Goal: Task Accomplishment & Management: Manage account settings

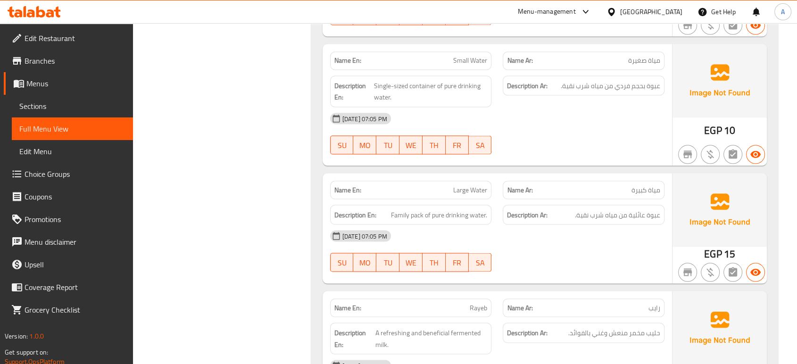
scroll to position [1721, 0]
click at [483, 56] on span "Small Water" at bounding box center [470, 61] width 34 height 10
copy span "Small Water"
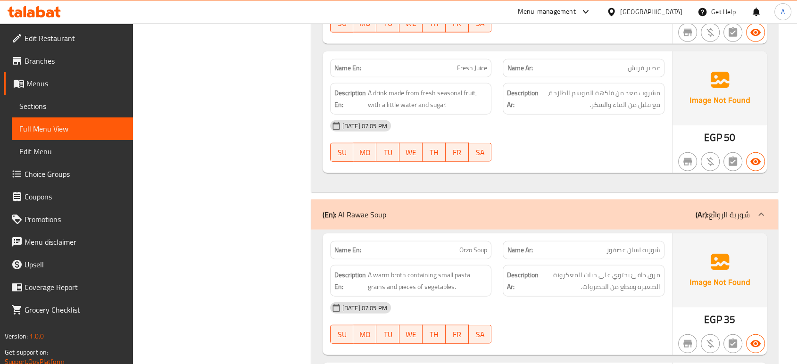
scroll to position [2297, 0]
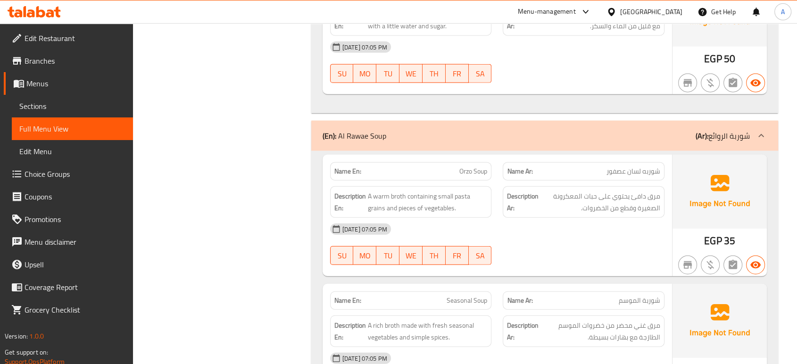
click at [589, 250] on div "12-10-2025 07:05 PM SU MO TU WE TH FR SA" at bounding box center [498, 244] width 346 height 53
click at [593, 224] on div "[DATE] 07:05 PM" at bounding box center [498, 229] width 346 height 23
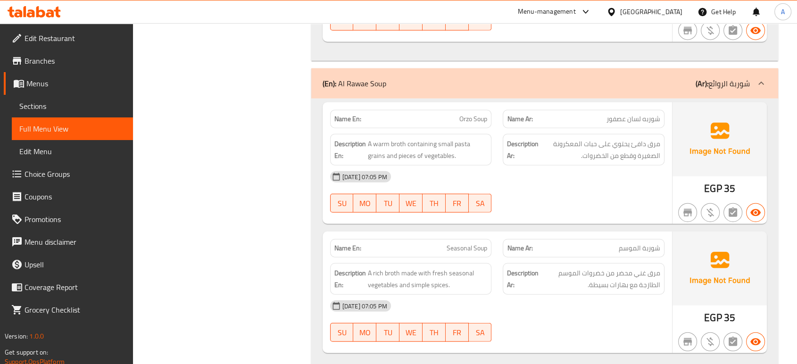
scroll to position [2455, 0]
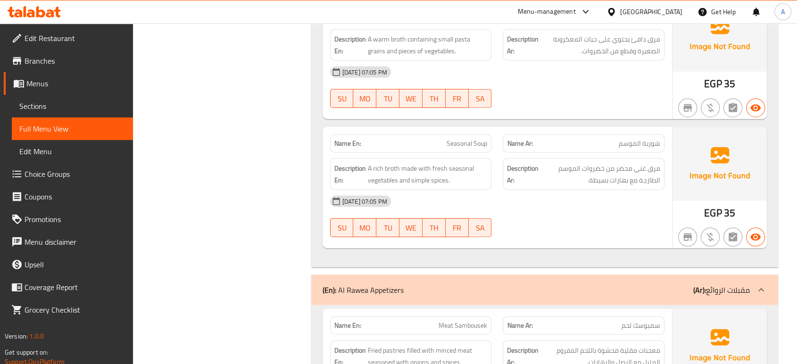
click at [561, 190] on div "[DATE] 07:05 PM" at bounding box center [498, 201] width 346 height 23
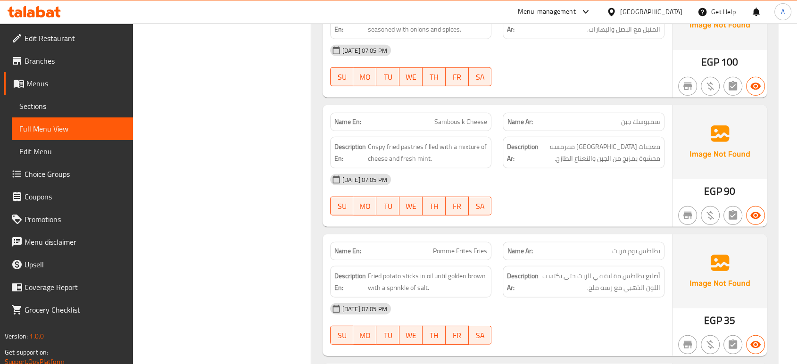
scroll to position [2769, 0]
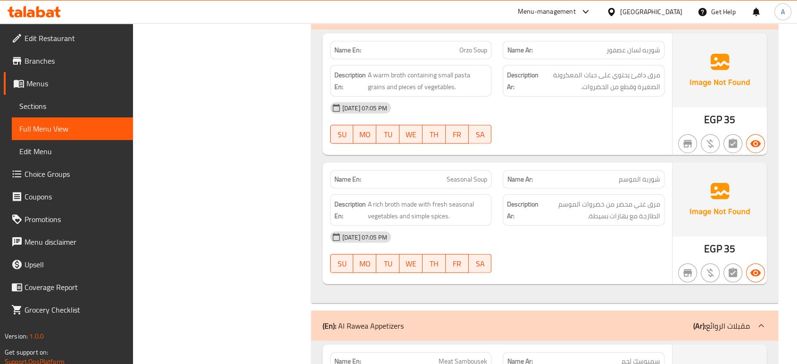
scroll to position [2402, 0]
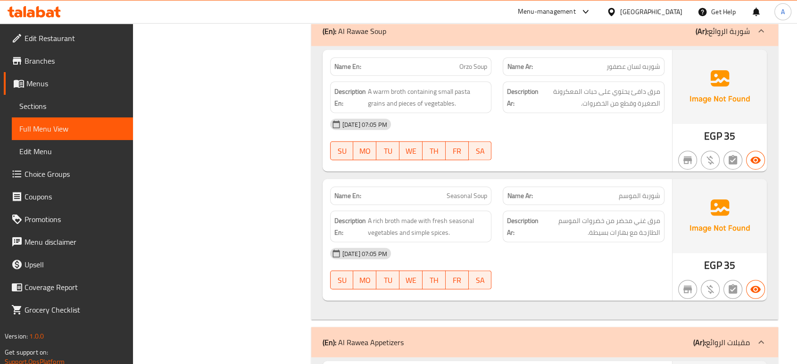
click at [480, 67] on span "Orzo Soup" at bounding box center [473, 67] width 28 height 10
copy span "Orzo Soup"
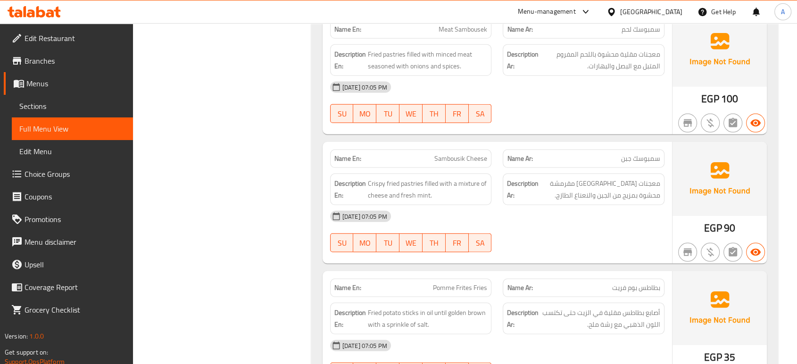
scroll to position [2821, 0]
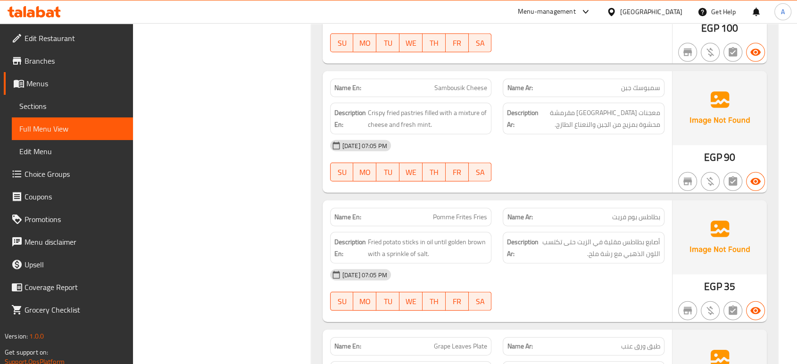
click at [529, 115] on strong "Description Ar:" at bounding box center [523, 118] width 32 height 23
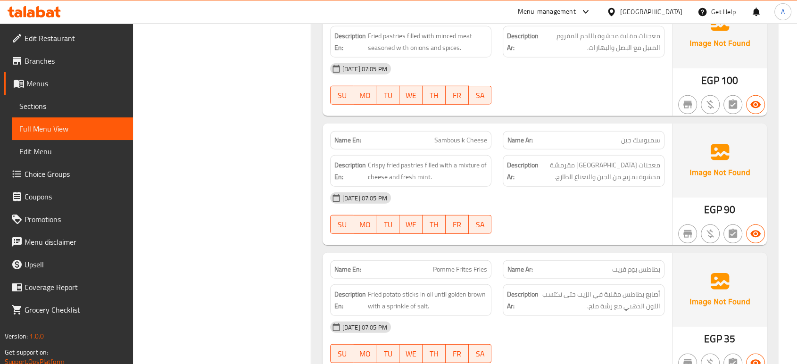
scroll to position [2664, 0]
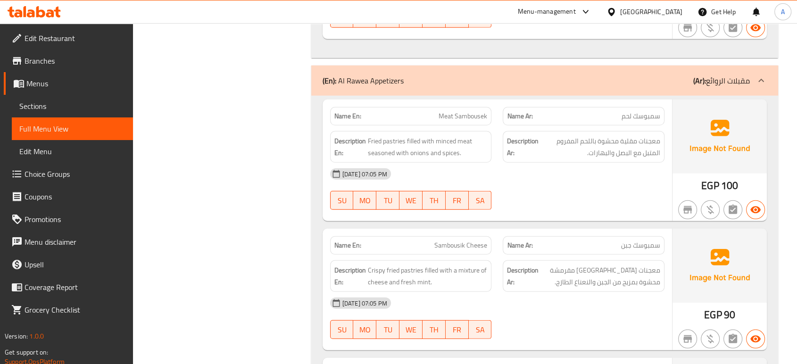
click at [653, 113] on span "سمبوسك لحم" at bounding box center [641, 116] width 39 height 10
copy span "سمبوسك"
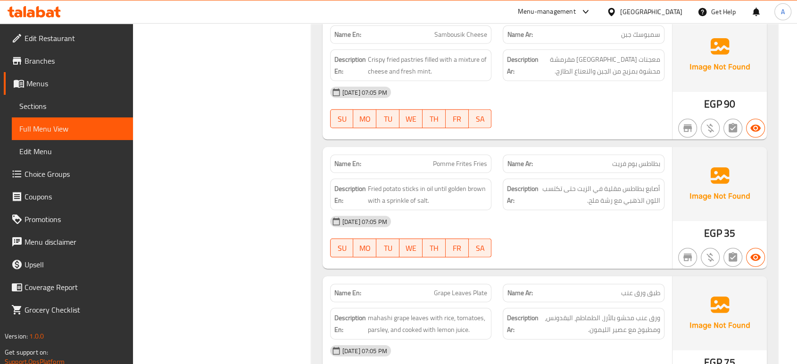
scroll to position [2908, 0]
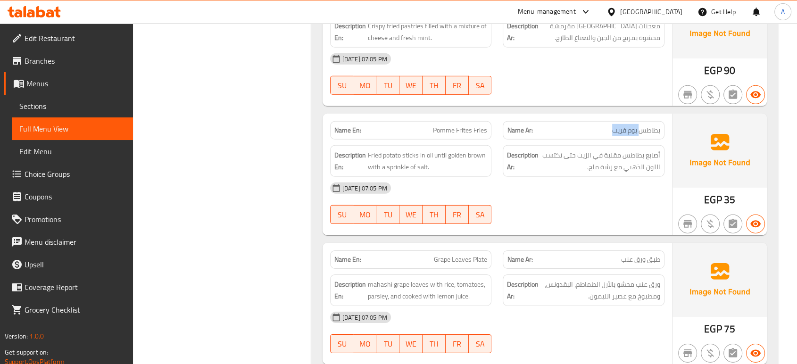
drag, startPoint x: 639, startPoint y: 127, endPoint x: 608, endPoint y: 127, distance: 30.2
click at [608, 127] on p "Name Ar: بطاطس بوم فريت" at bounding box center [583, 130] width 153 height 10
click at [612, 197] on div "12-10-2025 07:05 PM SU MO TU WE TH FR SA" at bounding box center [498, 203] width 346 height 53
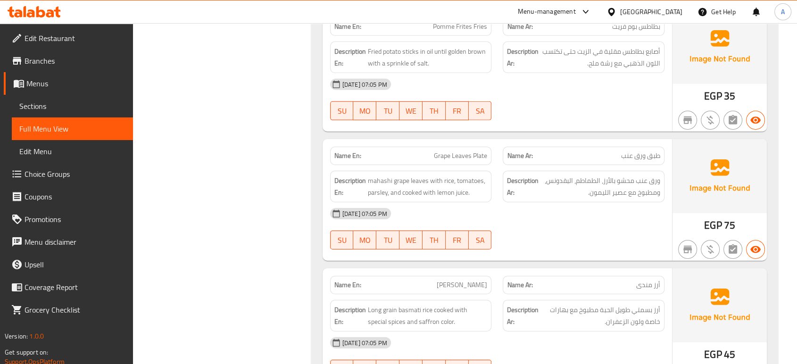
scroll to position [3065, 0]
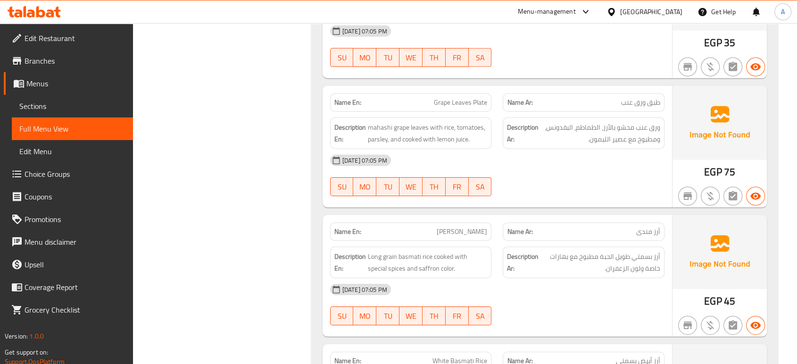
click at [534, 139] on strong "Description Ar:" at bounding box center [523, 133] width 32 height 23
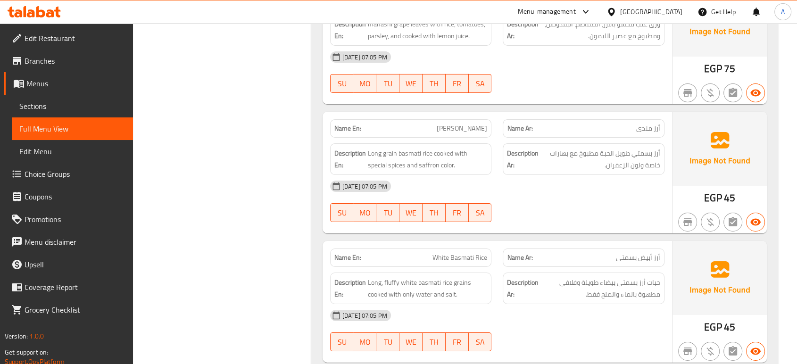
scroll to position [3170, 0]
click at [515, 184] on div "[DATE] 07:05 PM" at bounding box center [498, 185] width 346 height 23
click at [596, 174] on div "[DATE] 07:05 PM" at bounding box center [498, 185] width 346 height 23
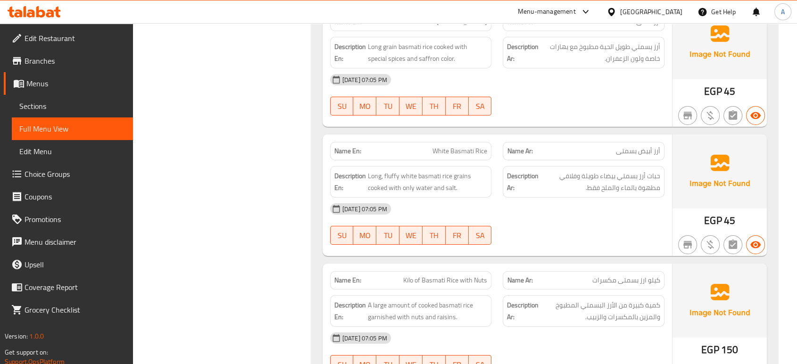
click at [530, 210] on div "[DATE] 07:05 PM" at bounding box center [498, 209] width 346 height 23
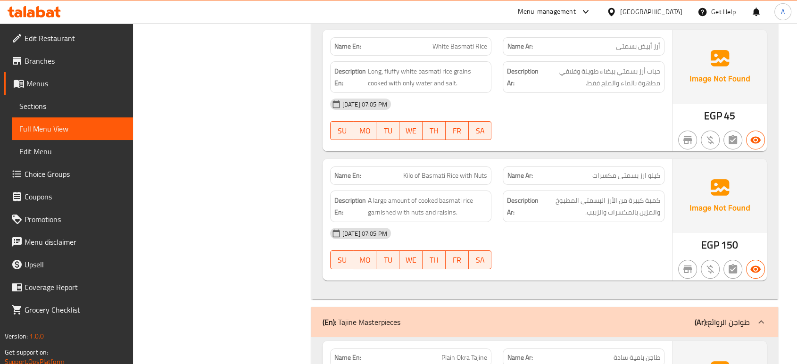
click at [650, 227] on div "[DATE] 07:05 PM" at bounding box center [498, 233] width 346 height 23
click at [558, 232] on div "[DATE] 07:05 PM" at bounding box center [498, 233] width 346 height 23
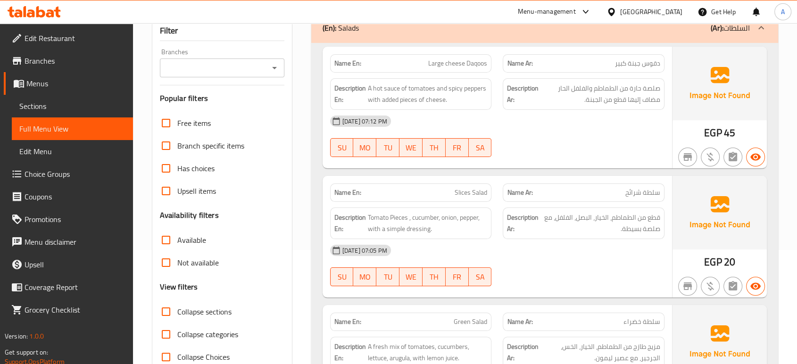
scroll to position [52, 0]
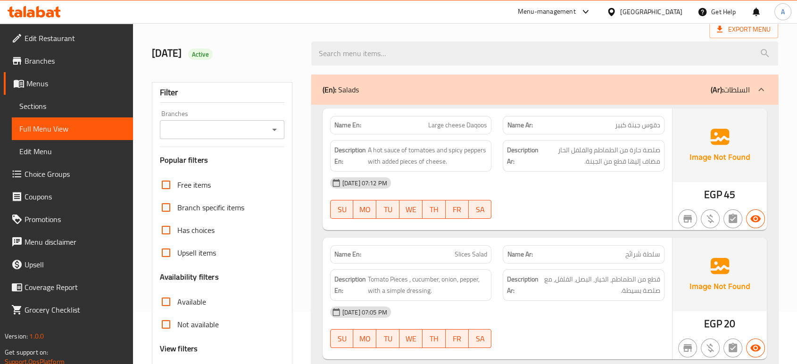
click at [659, 191] on div "12-10-2025 07:12 PM" at bounding box center [498, 183] width 346 height 23
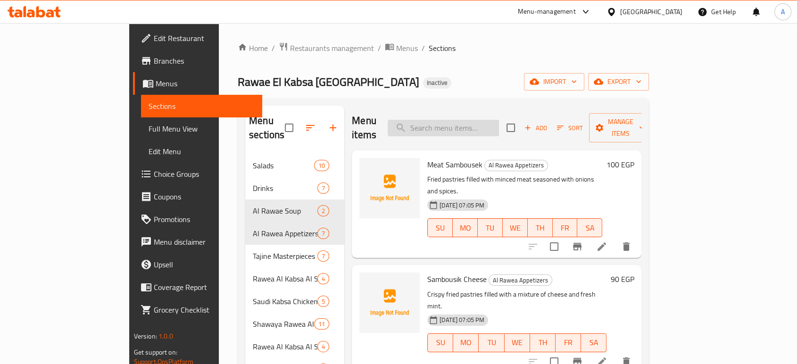
click at [488, 120] on input "search" at bounding box center [443, 128] width 111 height 17
paste input "Small Water"
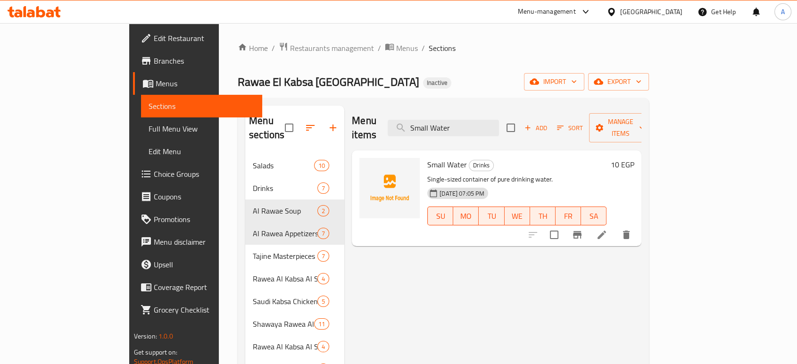
type input "Small Water"
click at [608, 229] on icon at bounding box center [601, 234] width 11 height 11
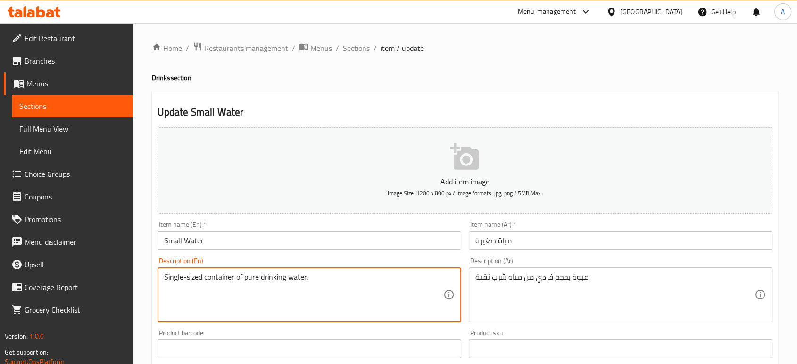
click at [213, 279] on textarea "Single-sized container of pure drinking water." at bounding box center [303, 295] width 279 height 45
paste textarea "Bottle"
type textarea "Single-sized Bottle of pure drinking water."
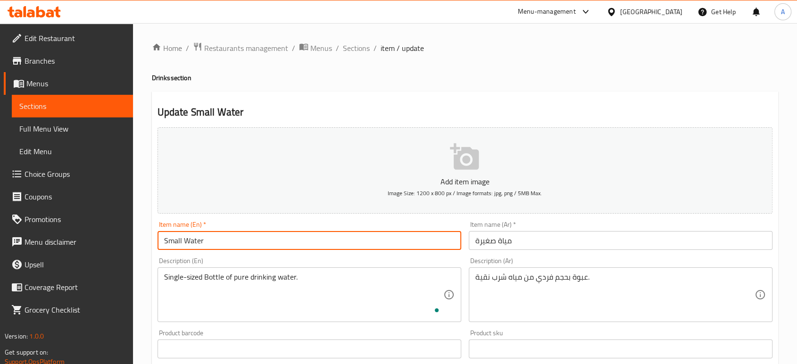
click at [261, 242] on input "Small Water" at bounding box center [310, 240] width 304 height 19
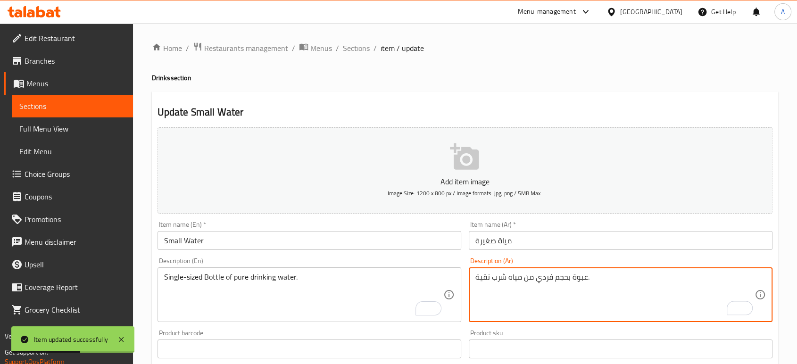
drag, startPoint x: 587, startPoint y: 280, endPoint x: 569, endPoint y: 285, distance: 19.1
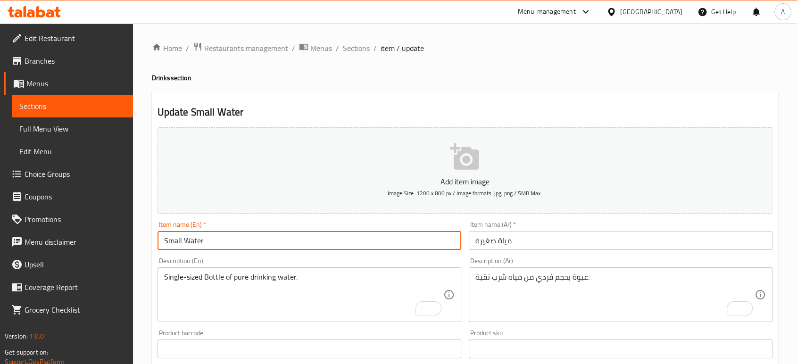
click at [245, 241] on input "Small Water" at bounding box center [310, 240] width 304 height 19
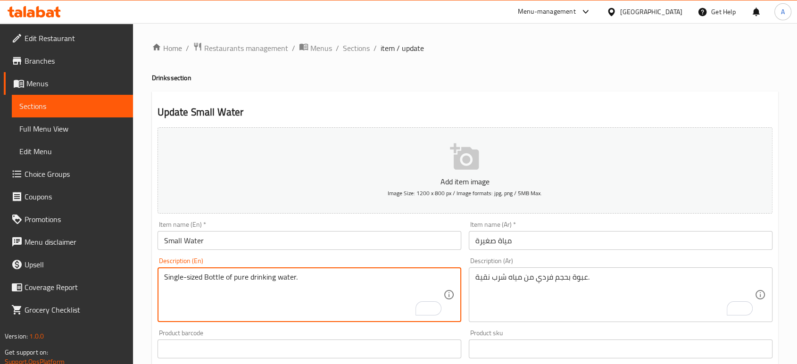
click at [211, 278] on textarea "Single-sized Bottle of pure drinking water." at bounding box center [303, 295] width 279 height 45
click at [230, 250] on input "Small Water" at bounding box center [310, 240] width 304 height 19
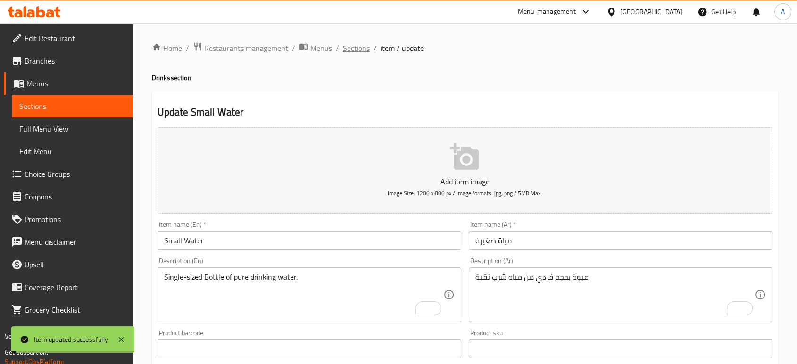
click at [363, 48] on span "Sections" at bounding box center [356, 47] width 27 height 11
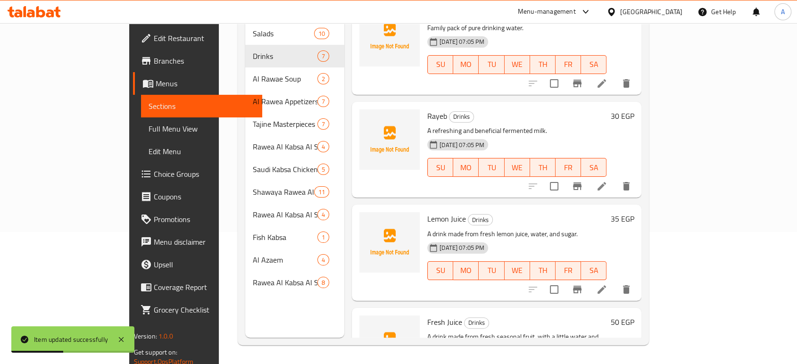
scroll to position [275, 0]
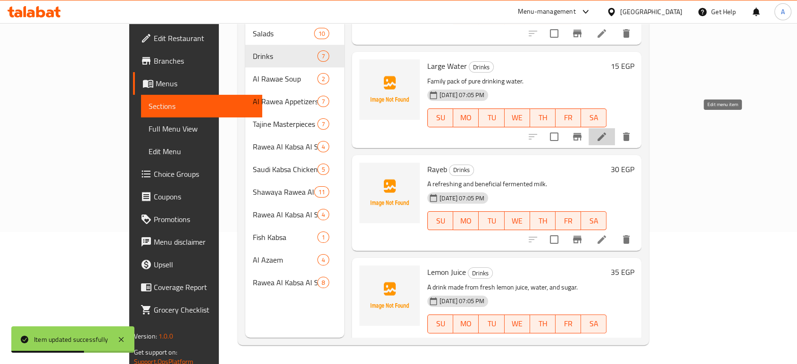
click at [608, 131] on icon at bounding box center [601, 136] width 11 height 11
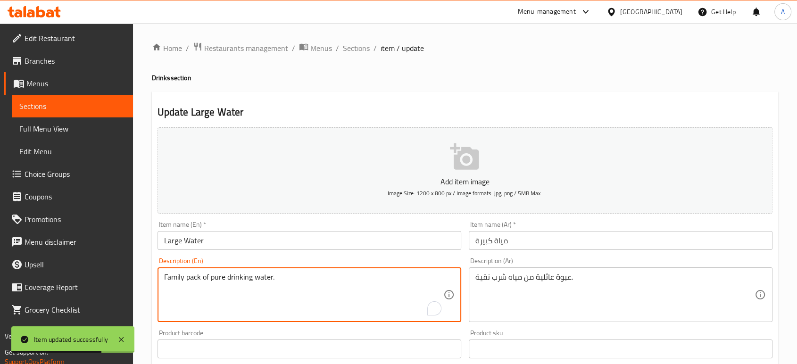
click at [198, 275] on textarea "Family pack of pure drinking water." at bounding box center [303, 295] width 279 height 45
paste textarea "Bottle"
type textarea "Family Bottle of pure drinking water."
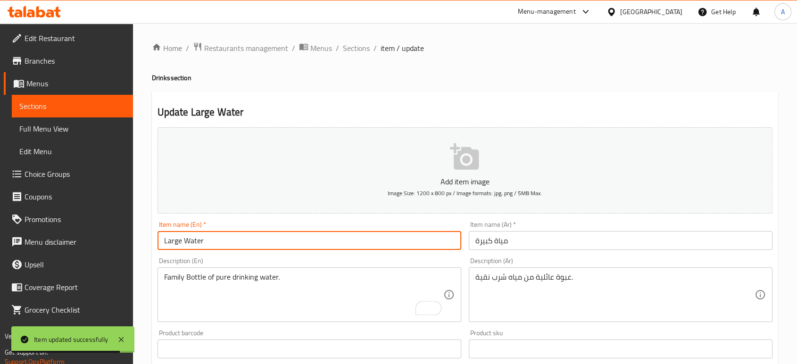
click at [251, 237] on input "Large Water" at bounding box center [310, 240] width 304 height 19
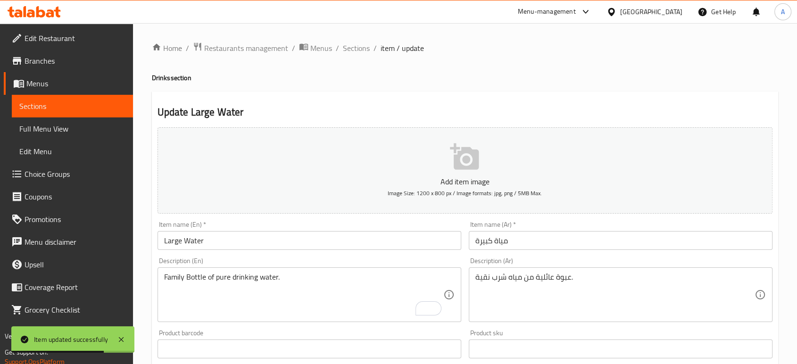
click at [370, 44] on ol "Home / Restaurants management / Menus / Sections / item / update" at bounding box center [465, 48] width 626 height 12
click at [366, 46] on span "Sections" at bounding box center [356, 47] width 27 height 11
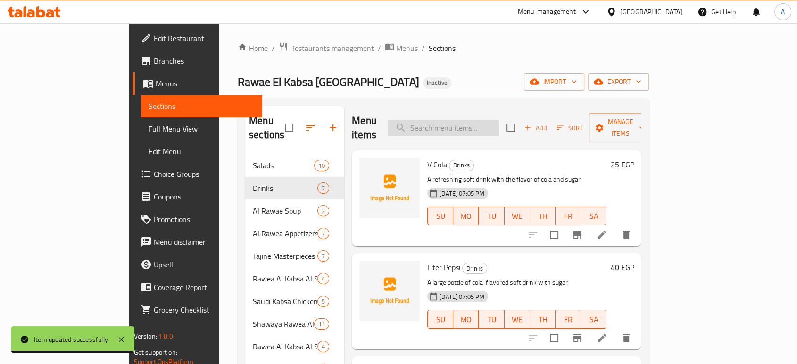
click at [487, 123] on input "search" at bounding box center [443, 128] width 111 height 17
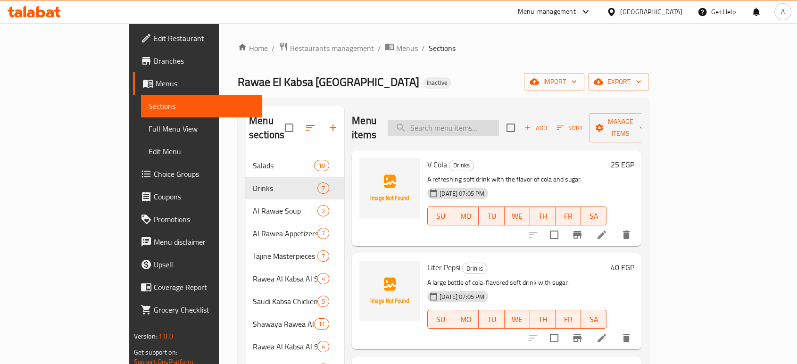
paste input "Orzo Soup"
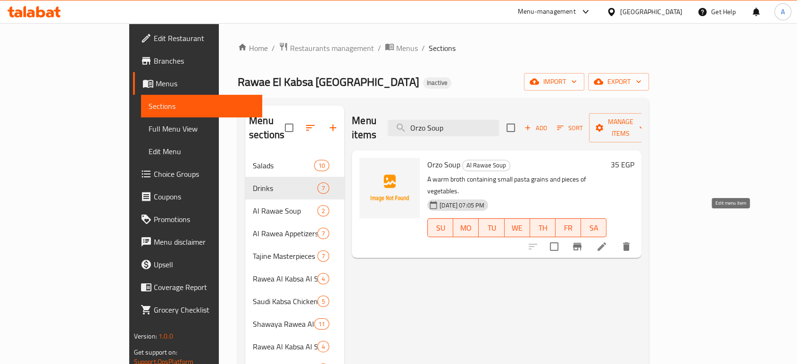
type input "Orzo Soup"
click at [606, 242] on icon at bounding box center [602, 246] width 8 height 8
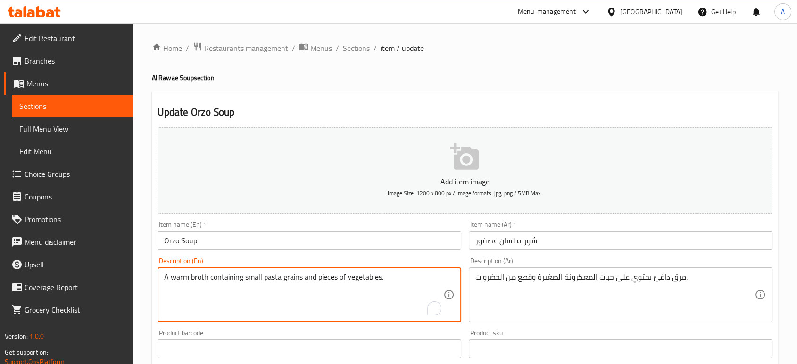
click at [290, 275] on textarea "A warm broth containing small pasta grains and pieces of vegetables." at bounding box center [303, 295] width 279 height 45
paste textarea "Pieces"
type textarea "A warm broth containing small pasta Pieces and pieces of vegetables."
click at [333, 223] on div "Item name (En)   * Orzo Soup Item name (En) *" at bounding box center [310, 235] width 304 height 29
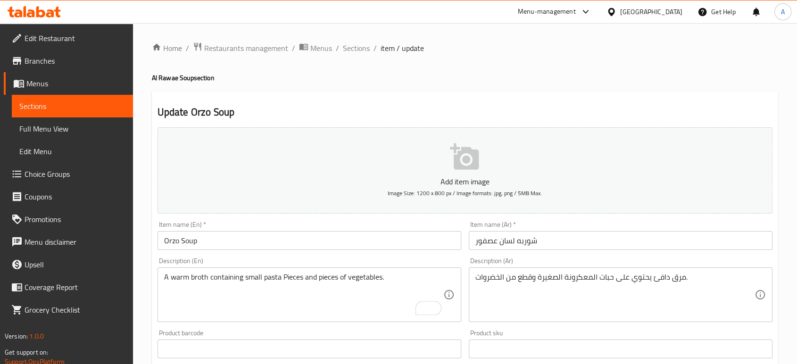
click at [327, 242] on input "Orzo Soup" at bounding box center [310, 240] width 304 height 19
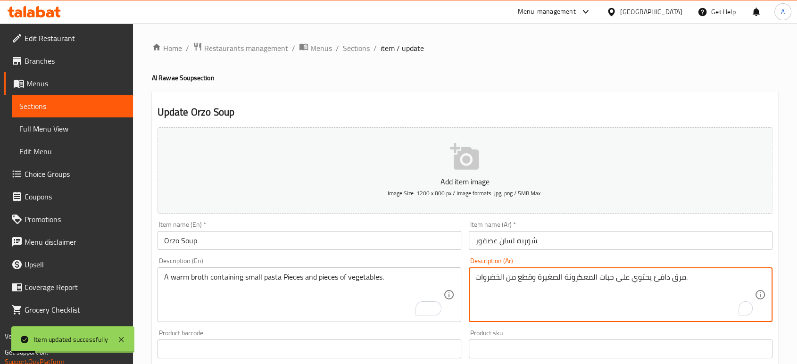
drag, startPoint x: 615, startPoint y: 282, endPoint x: 563, endPoint y: 278, distance: 52.0
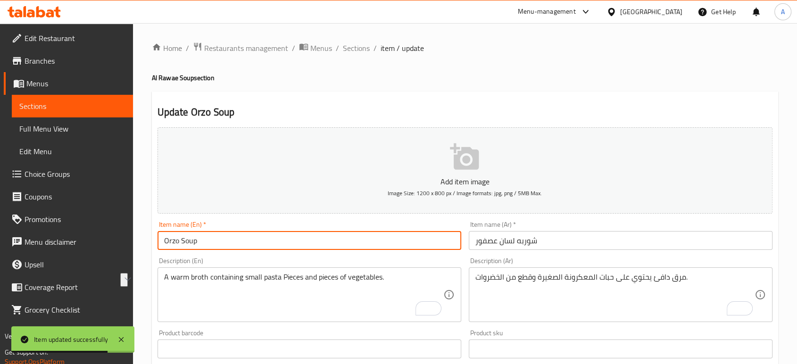
click at [406, 245] on input "Orzo Soup" at bounding box center [310, 240] width 304 height 19
click at [352, 47] on span "Sections" at bounding box center [356, 47] width 27 height 11
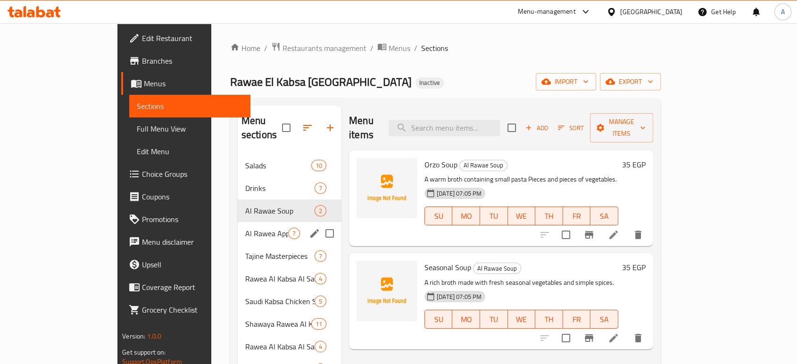
click at [245, 228] on span "Al Rawea Appetizers" at bounding box center [266, 233] width 43 height 11
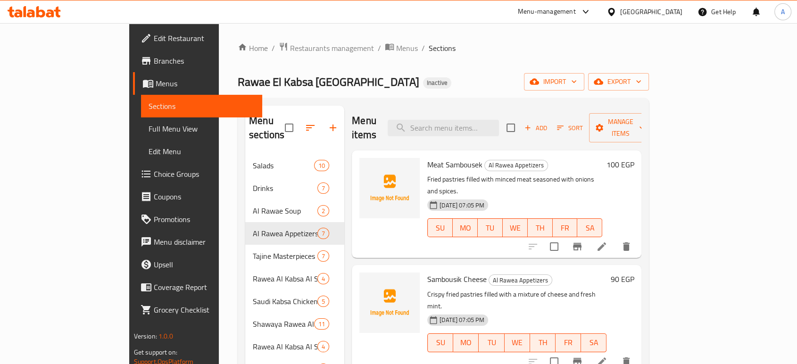
scroll to position [52, 0]
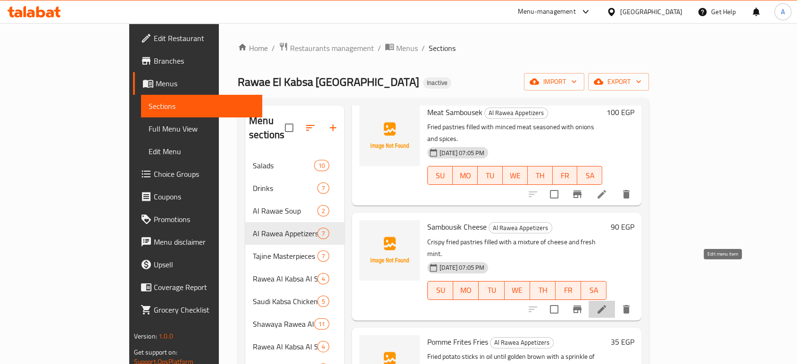
click at [608, 304] on icon at bounding box center [601, 309] width 11 height 11
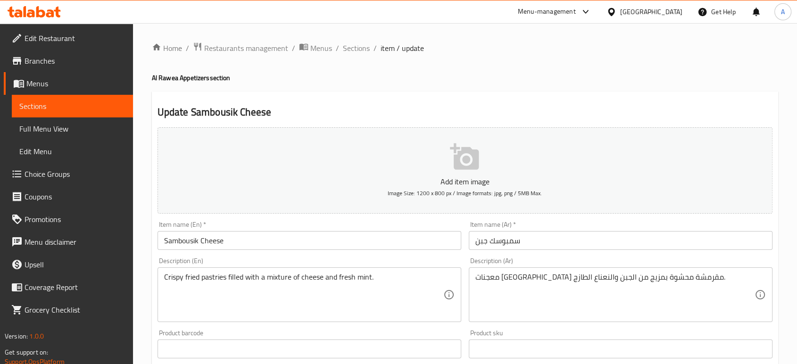
click at [191, 241] on input "Sambousik Cheese" at bounding box center [310, 240] width 304 height 19
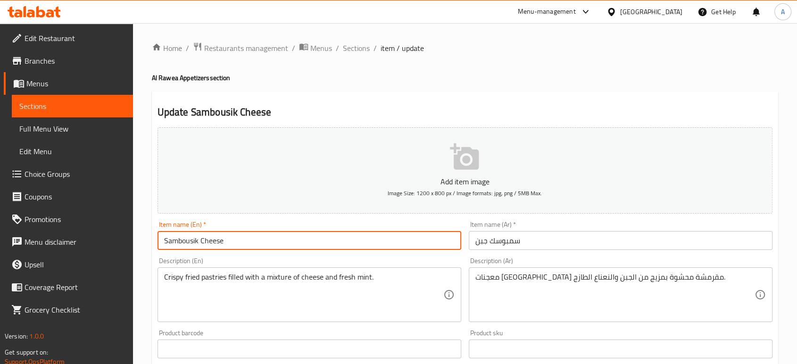
click at [191, 241] on input "Sambousik Cheese" at bounding box center [310, 240] width 304 height 19
paste input "ek"
type input "Sambousek Cheese"
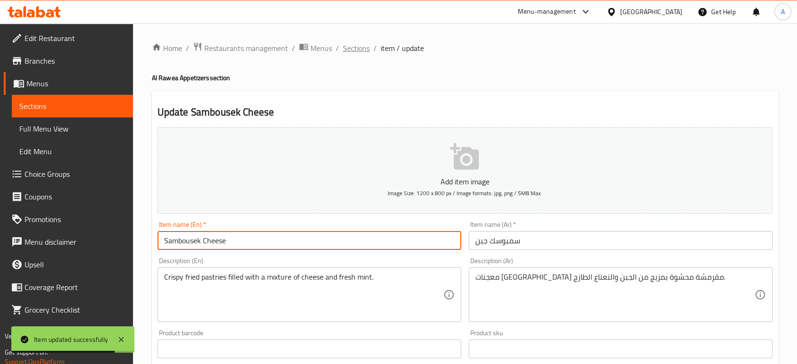
click at [358, 48] on span "Sections" at bounding box center [356, 47] width 27 height 11
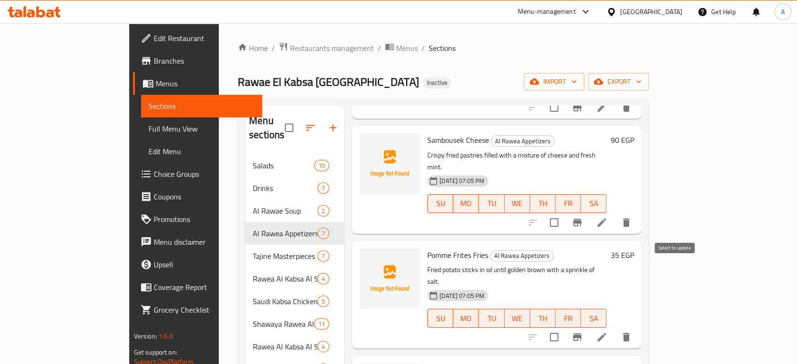
scroll to position [157, 0]
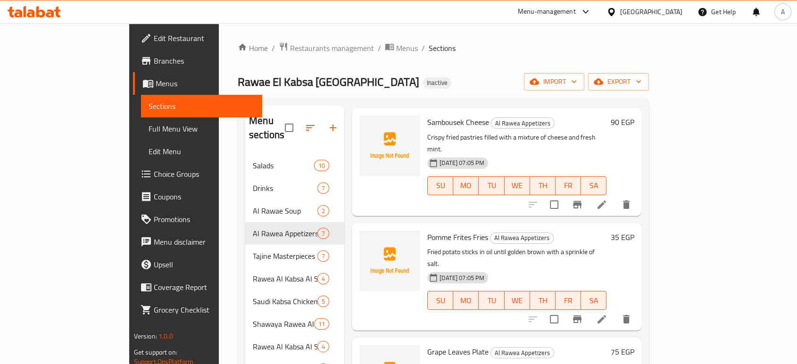
click at [638, 308] on div at bounding box center [580, 319] width 116 height 23
click at [615, 311] on li at bounding box center [602, 319] width 26 height 17
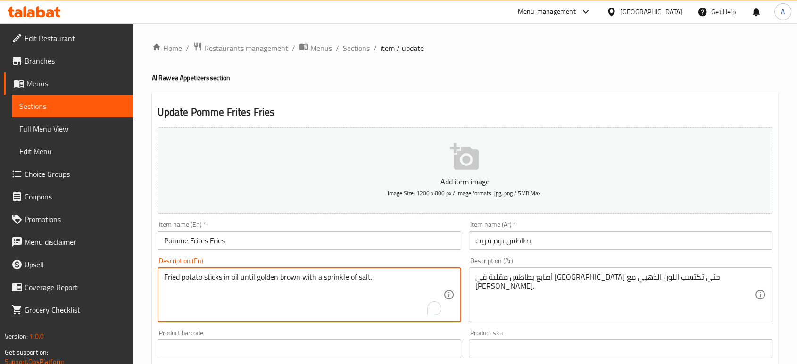
click at [286, 278] on textarea "Fried potato sticks in oil until golden brown with a sprinkle of salt." at bounding box center [303, 295] width 279 height 45
click at [254, 275] on textarea "Fried potato sticks in oil until golden with a sprinkle of salt." at bounding box center [303, 295] width 279 height 45
click at [260, 292] on textarea "Fried potato sticks in oil until golden with a sprinkle of salt." at bounding box center [303, 295] width 279 height 45
type textarea "Fried potato sticks in oil until golden with a sprinkle of salt."
click at [261, 237] on input "Pomme Frites Fries" at bounding box center [310, 240] width 304 height 19
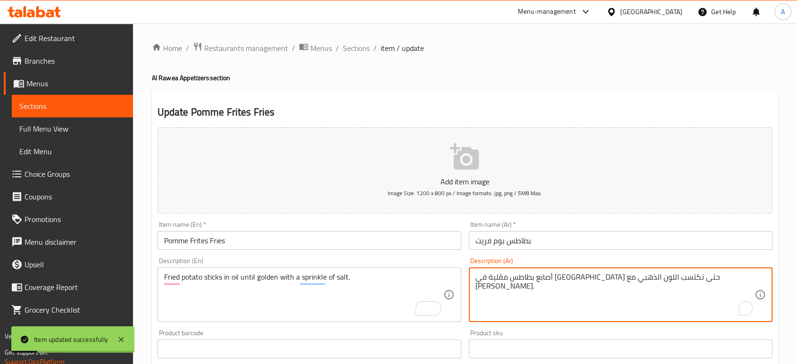
click at [687, 277] on textarea "أصابع بطاطس مقلية في الزيت حتى تكتسب اللون الذهبي مع رشة ملح." at bounding box center [614, 295] width 279 height 45
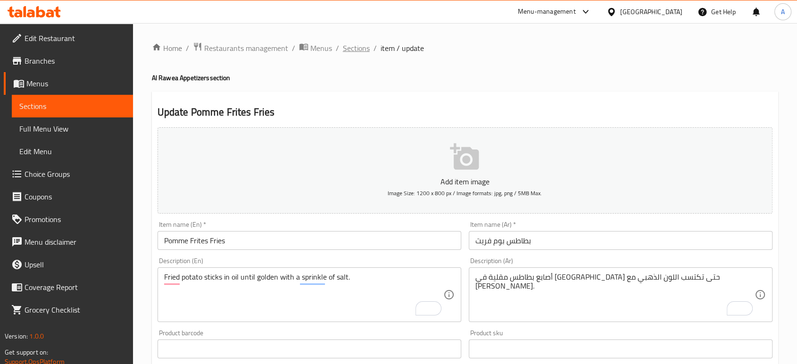
click at [365, 50] on span "Sections" at bounding box center [356, 47] width 27 height 11
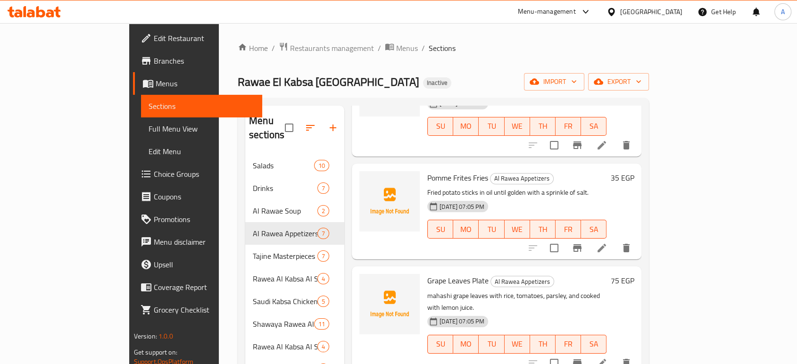
scroll to position [262, 0]
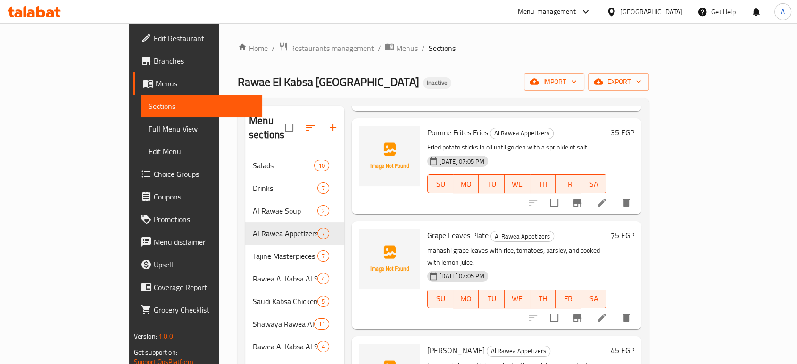
click at [606, 314] on icon at bounding box center [602, 318] width 8 height 8
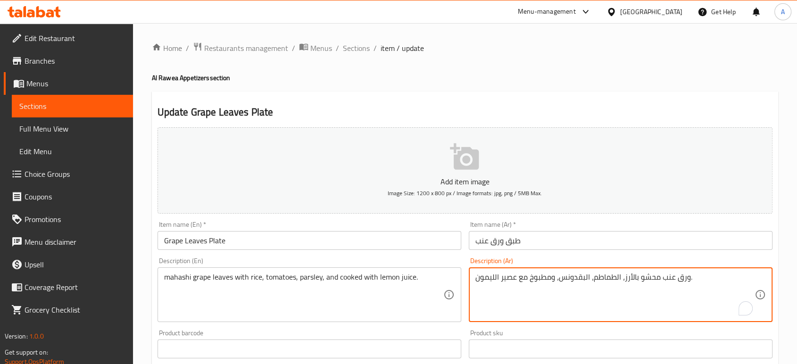
click at [576, 285] on textarea "ورق عنب محشو بالأرز، الطماطم، البقدونس، ومطبوخ مع عصير الليمون." at bounding box center [614, 295] width 279 height 45
paste textarea "أوراق ملفوفة ومحشوة بالأرز، الطماطم، البقدونس، ومطبوخة ب"
type textarea "ورق عنب محشو بالأرز، الطماطم، البقدونس، ومطبوخ مع عصير الليمون."
click at [568, 274] on textarea "ورق عنب محشو بالأرز، الطماطم، البقدونس، ومطبوخ مع عصير الليمون." at bounding box center [614, 295] width 279 height 45
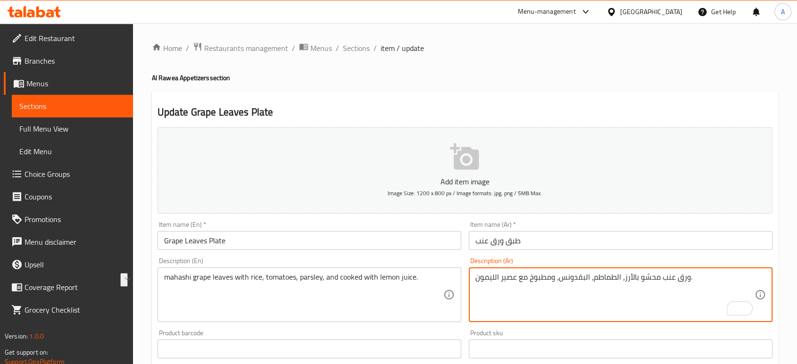
click at [568, 274] on textarea "ورق عنب محشو بالأرز، الطماطم، البقدونس، ومطبوخ مع عصير الليمون." at bounding box center [614, 295] width 279 height 45
paste textarea "أوراق ملفوفة ومحشوة بالأرز، الطماطم، البقدونس، ومطبوخة ب"
type textarea "أوراق ملفوفة ومحشوة بالأرز، الطماطم، البقدونس، ومطبوخة بعصير الليمون."
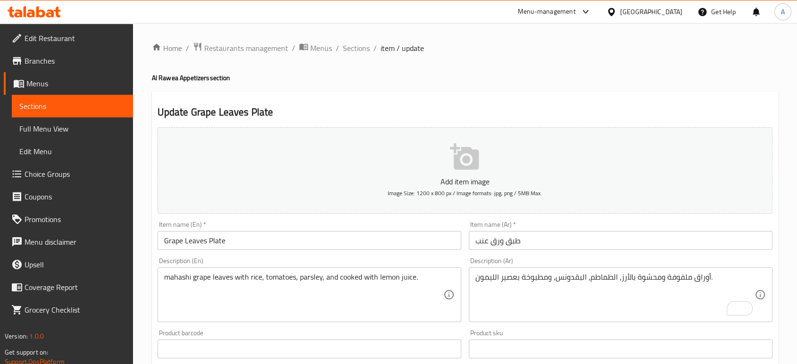
click at [332, 266] on div "Description (En) mahashi grape leaves with rice, tomatoes, parsley, and cooked …" at bounding box center [310, 290] width 304 height 65
click at [331, 271] on div "mahashi grape leaves with rice, tomatoes, parsley, and cooked with lemon juice.…" at bounding box center [310, 294] width 304 height 55
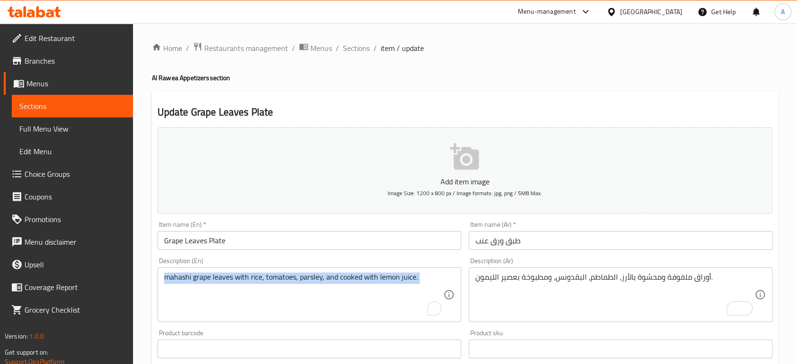
click at [331, 271] on div "mahashi grape leaves with rice, tomatoes, parsley, and cooked with lemon juice.…" at bounding box center [310, 294] width 304 height 55
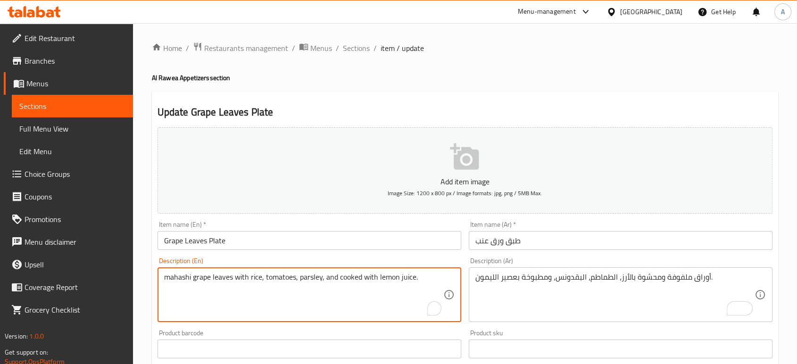
click at [329, 278] on textarea "mahashi grape leaves with rice, tomatoes, parsley, and cooked with lemon juice." at bounding box center [303, 295] width 279 height 45
paste textarea "Rolled leaves stuffed"
type textarea "Rolled leaves stuffed with rice, tomatoes, parsley, and cooked with lemon juice."
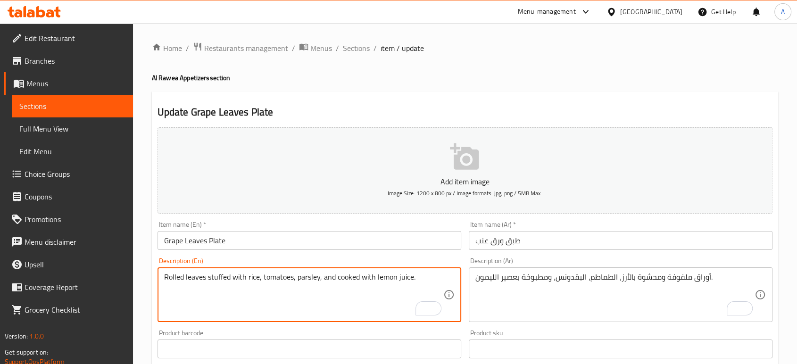
click at [375, 244] on input "Grape Leaves Plate" at bounding box center [310, 240] width 304 height 19
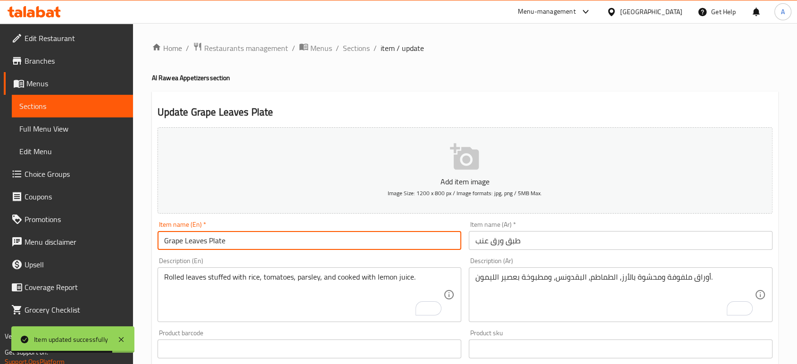
drag, startPoint x: 355, startPoint y: 51, endPoint x: 391, endPoint y: 67, distance: 39.5
click at [355, 51] on span "Sections" at bounding box center [356, 47] width 27 height 11
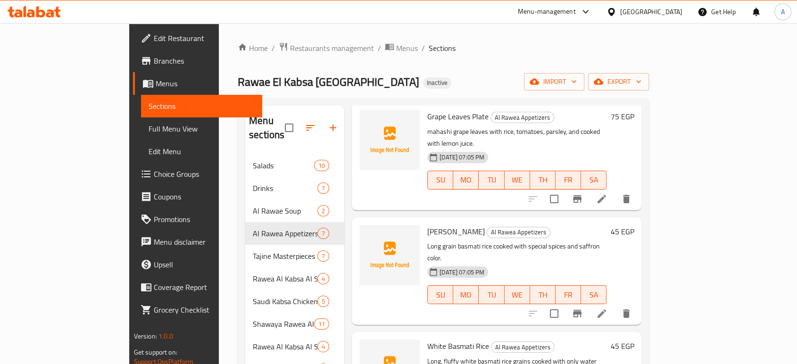
scroll to position [105, 0]
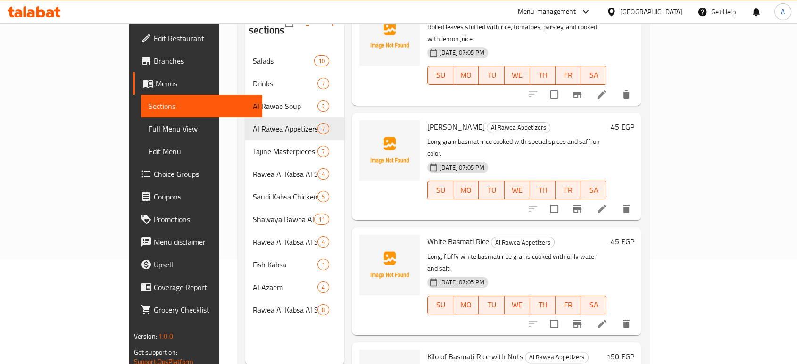
click at [608, 318] on icon at bounding box center [601, 323] width 11 height 11
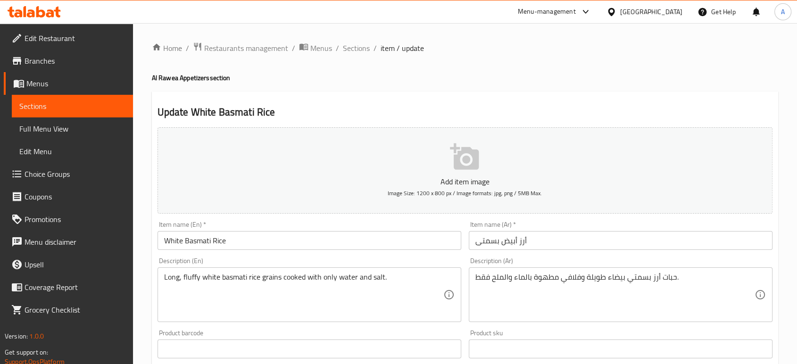
click at [558, 281] on textarea "حبات أرز بسمتي بيضاء طويلة وفلافي مطهوة بالماء والملح فقط." at bounding box center [614, 295] width 279 height 45
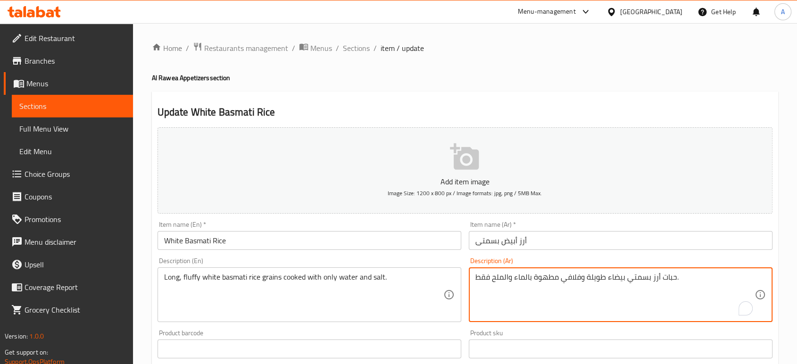
click at [558, 281] on textarea "حبات أرز بسمتي بيضاء طويلة وفلافي مطهوة بالماء والملح فقط." at bounding box center [614, 295] width 279 height 45
paste textarea "فلفلة مطهوة بالماء والملح فقط"
type textarea "حبات أرز بسمتي بيضاء طويلة ومفلفلة مطهوة بالماء والملح فقط"
click at [362, 235] on input "White Basmati Rice" at bounding box center [310, 240] width 304 height 19
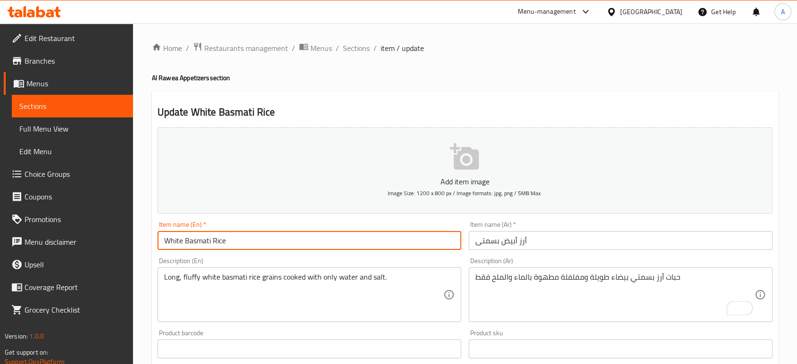
click at [423, 240] on input "White Basmati Rice" at bounding box center [310, 240] width 304 height 19
click at [353, 46] on span "Sections" at bounding box center [356, 47] width 27 height 11
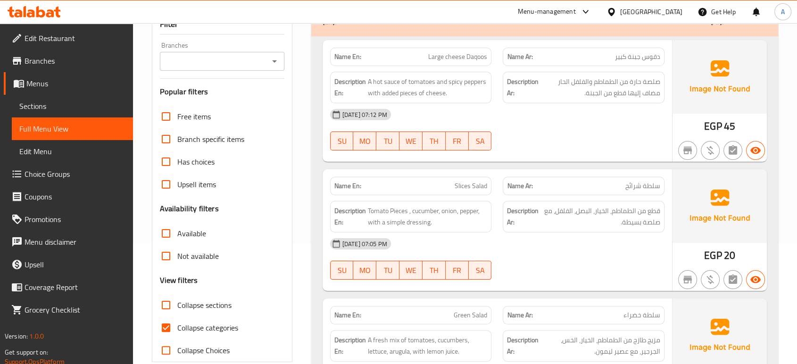
scroll to position [157, 0]
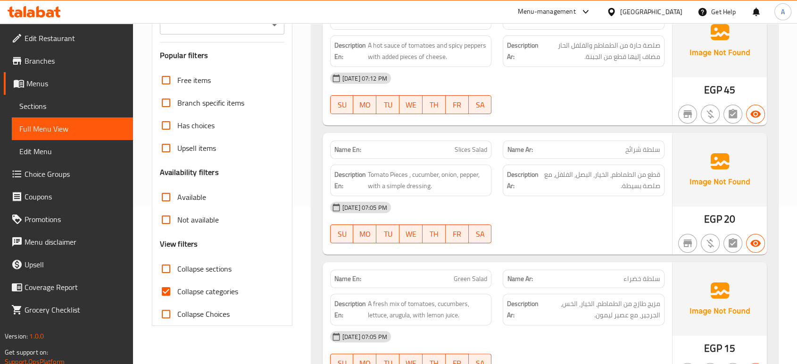
drag, startPoint x: 213, startPoint y: 286, endPoint x: 223, endPoint y: 283, distance: 10.6
click at [213, 286] on span "Collapse categories" at bounding box center [207, 291] width 61 height 11
click at [177, 286] on input "Collapse categories" at bounding box center [166, 291] width 23 height 23
checkbox input "false"
click at [209, 271] on span "Collapse sections" at bounding box center [204, 268] width 54 height 11
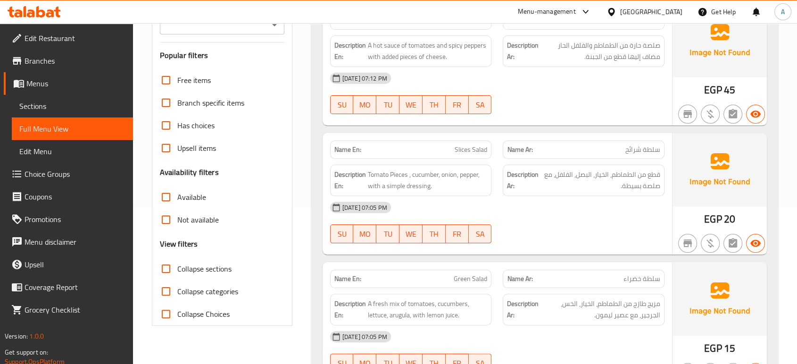
click at [177, 271] on input "Collapse sections" at bounding box center [166, 269] width 23 height 23
checkbox input "true"
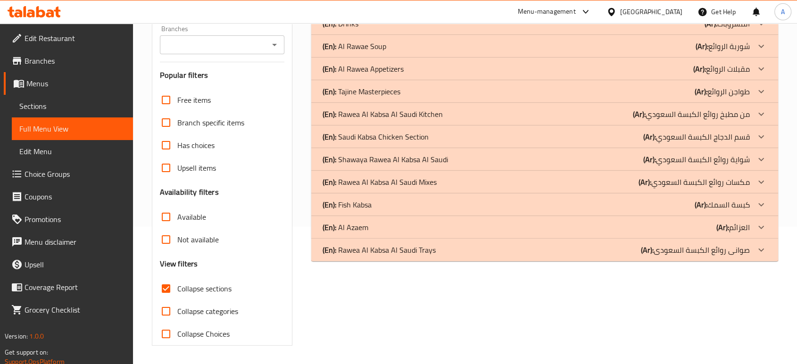
scroll to position [33, 0]
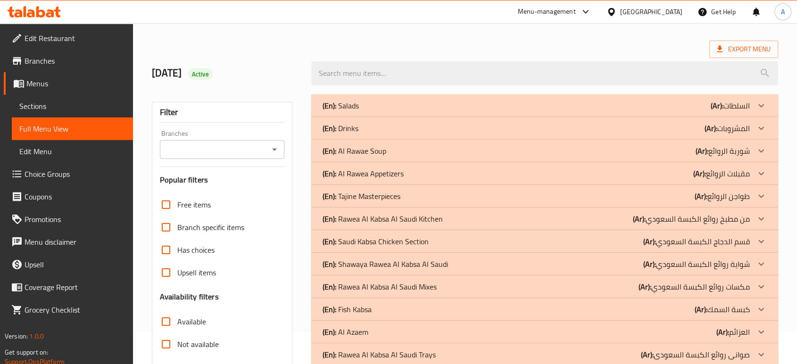
click at [404, 174] on div "(En): Al Rawea Appetizers (Ar): مقبلات الروائع" at bounding box center [536, 173] width 427 height 11
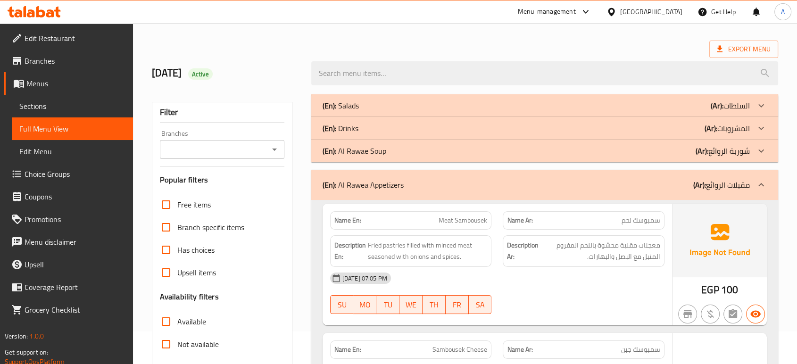
click at [399, 151] on div "(En): Al Rawae Soup (Ar): شوربة الروائع" at bounding box center [536, 150] width 427 height 11
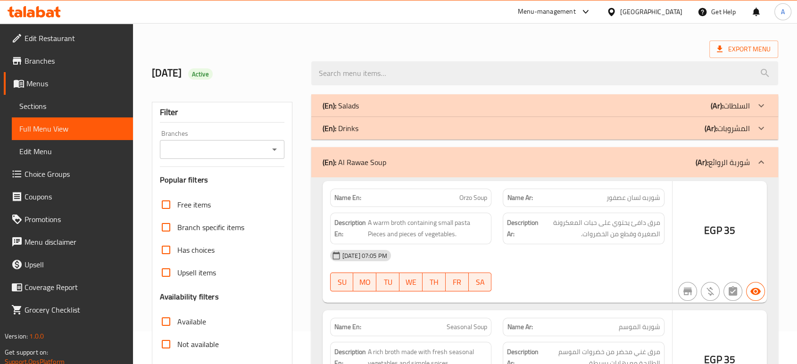
click at [399, 131] on div "(En): Drinks (Ar): المشروبات" at bounding box center [536, 128] width 427 height 11
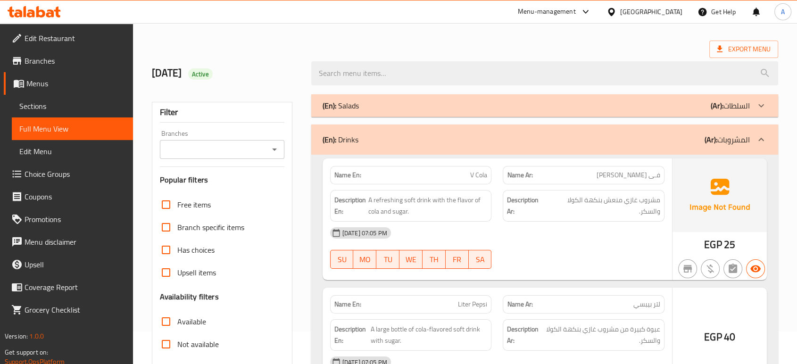
click at [399, 116] on div "(En): Salads (Ar): السلطات" at bounding box center [544, 105] width 467 height 23
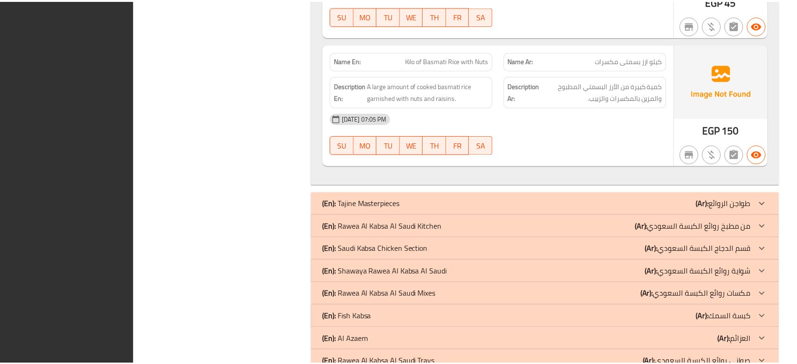
scroll to position [3517, 0]
